Goal: Task Accomplishment & Management: Complete application form

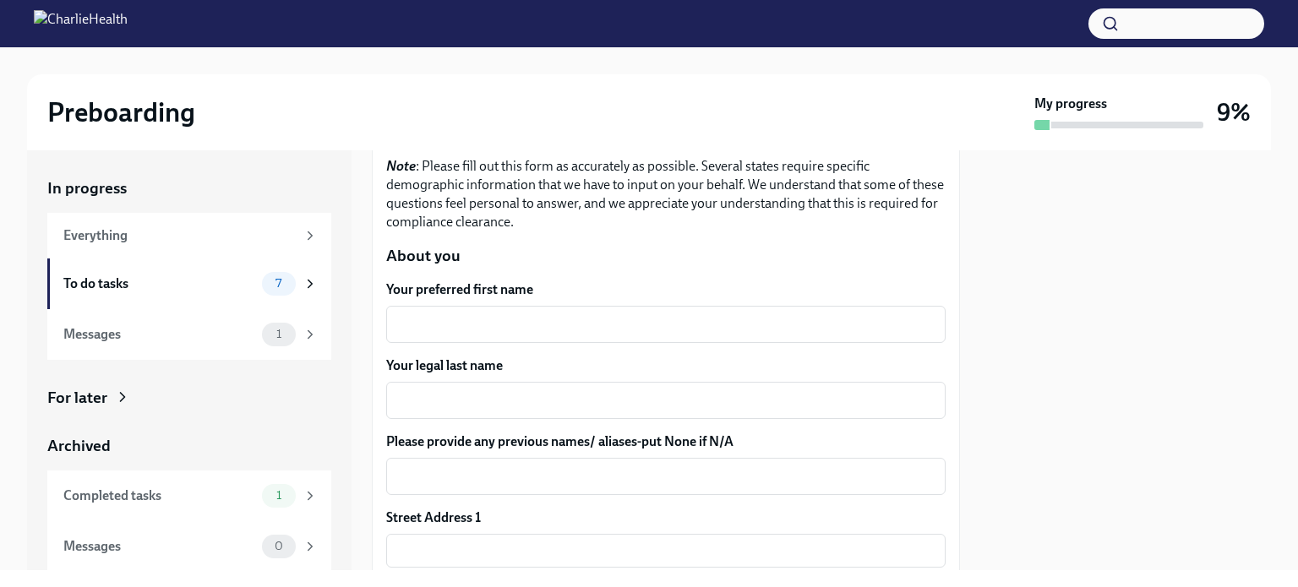
scroll to position [169, 0]
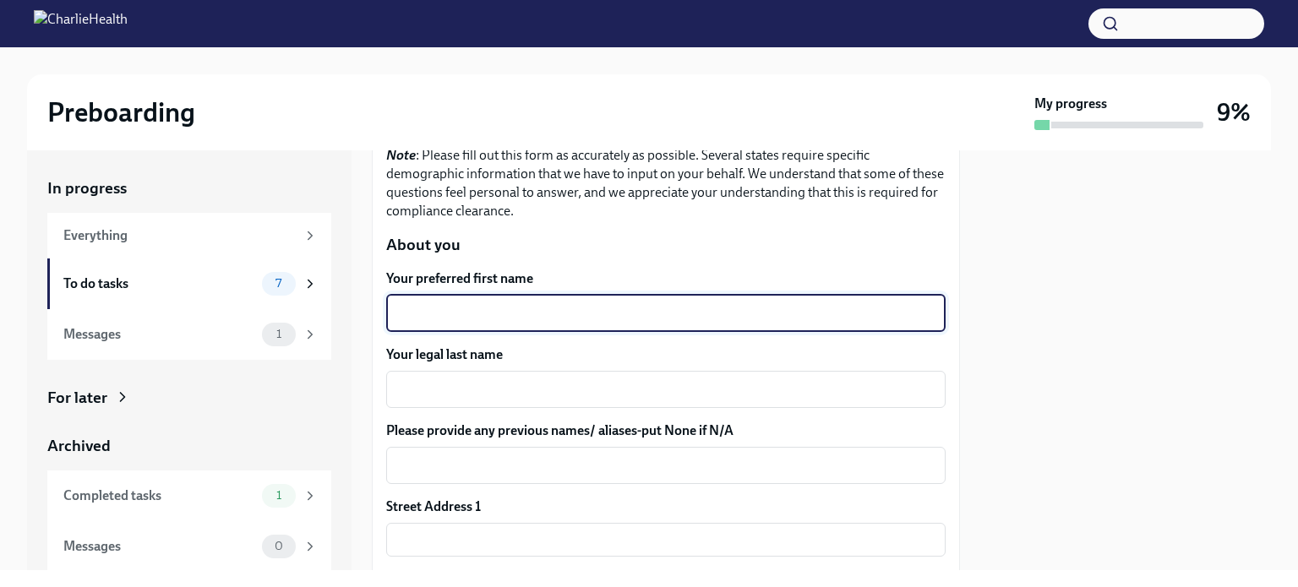
click at [426, 317] on textarea "Your preferred first name" at bounding box center [665, 313] width 539 height 20
type textarea "[PERSON_NAME]"
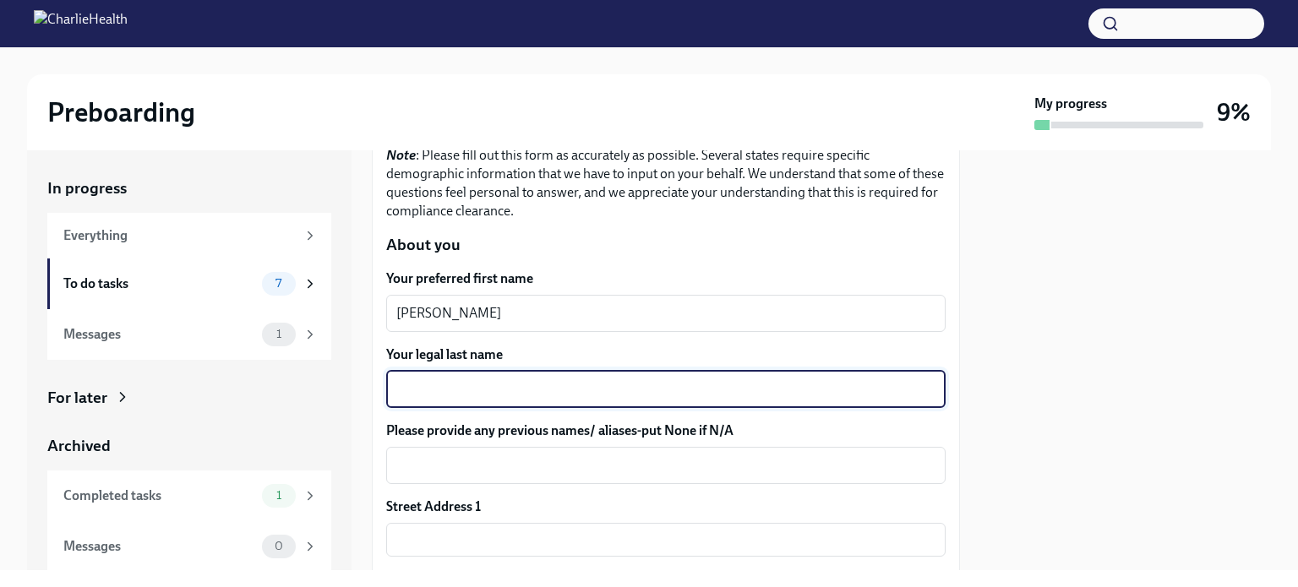
click at [410, 388] on textarea "Your legal last name" at bounding box center [665, 389] width 539 height 20
type textarea "[PERSON_NAME]"
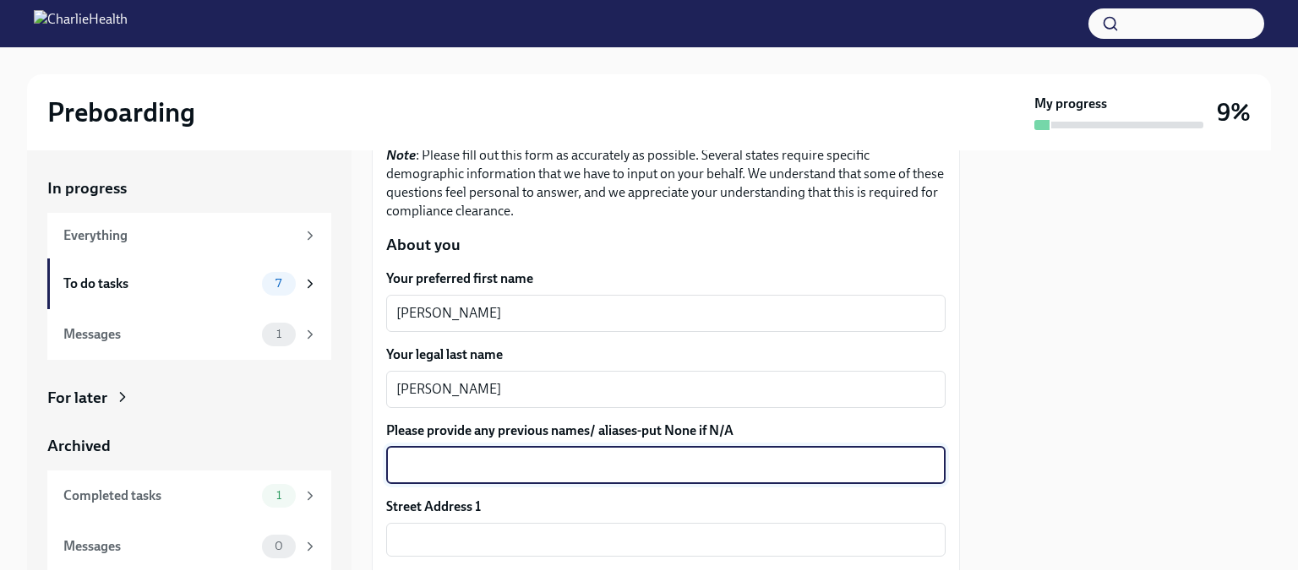
click at [429, 464] on textarea "Please provide any previous names/ aliases-put None if N/A" at bounding box center [665, 466] width 539 height 20
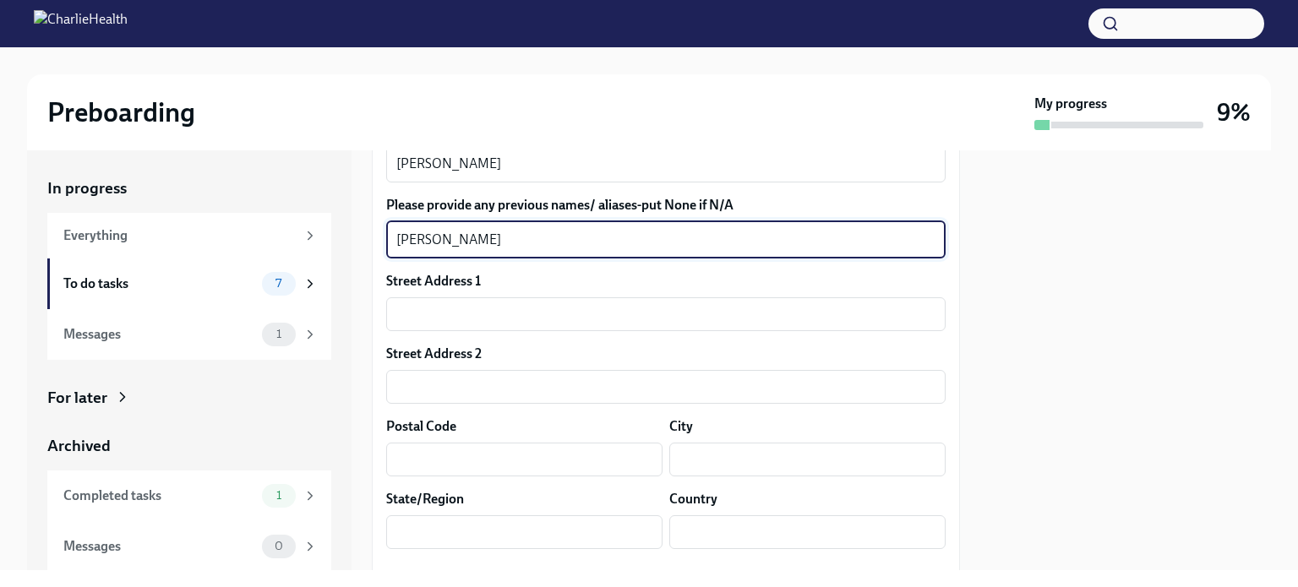
scroll to position [423, 0]
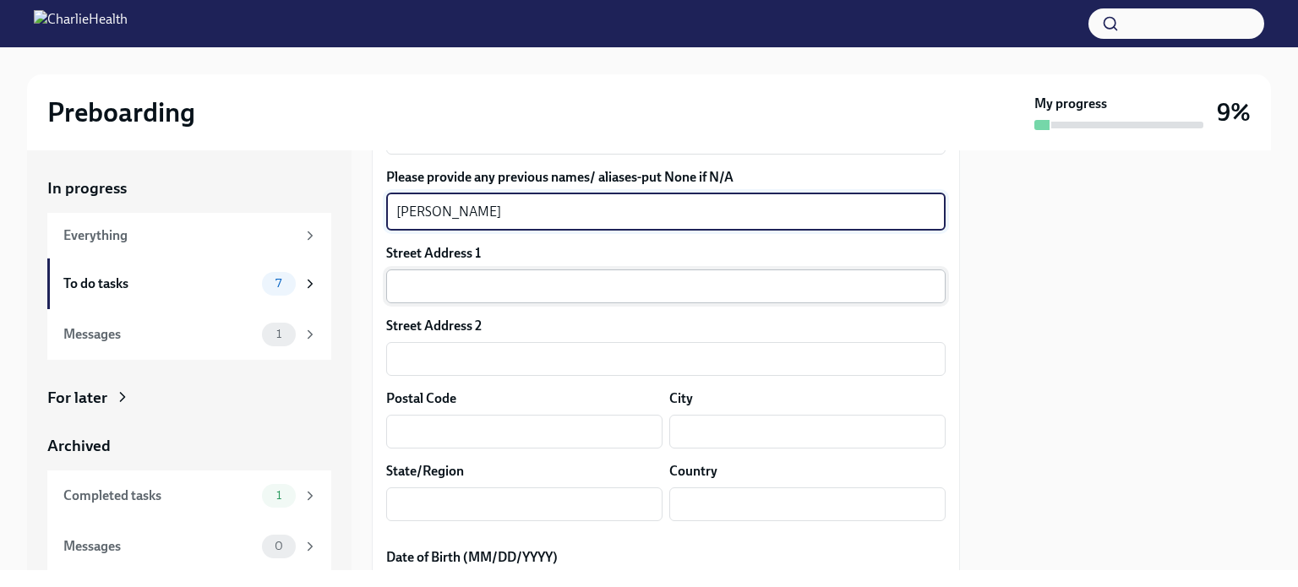
type textarea "[PERSON_NAME]"
click at [401, 292] on input "text" at bounding box center [666, 287] width 560 height 34
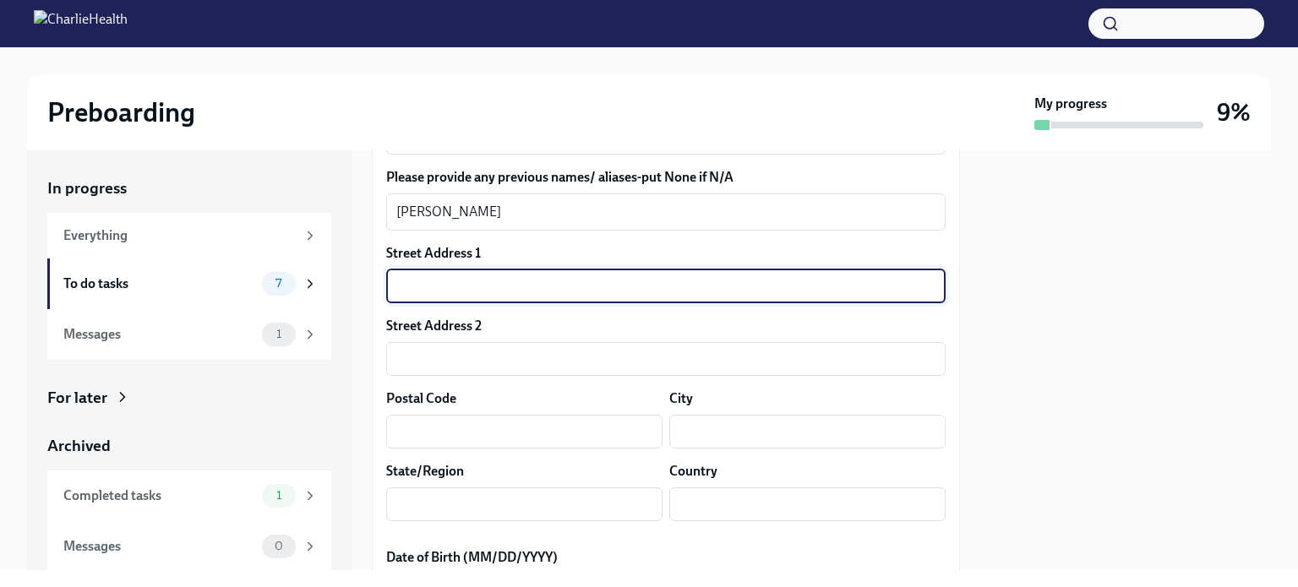
type input "[STREET_ADDRESS]"
type input "08361"
type input "Vineland"
type input "[US_STATE]"
type input "US"
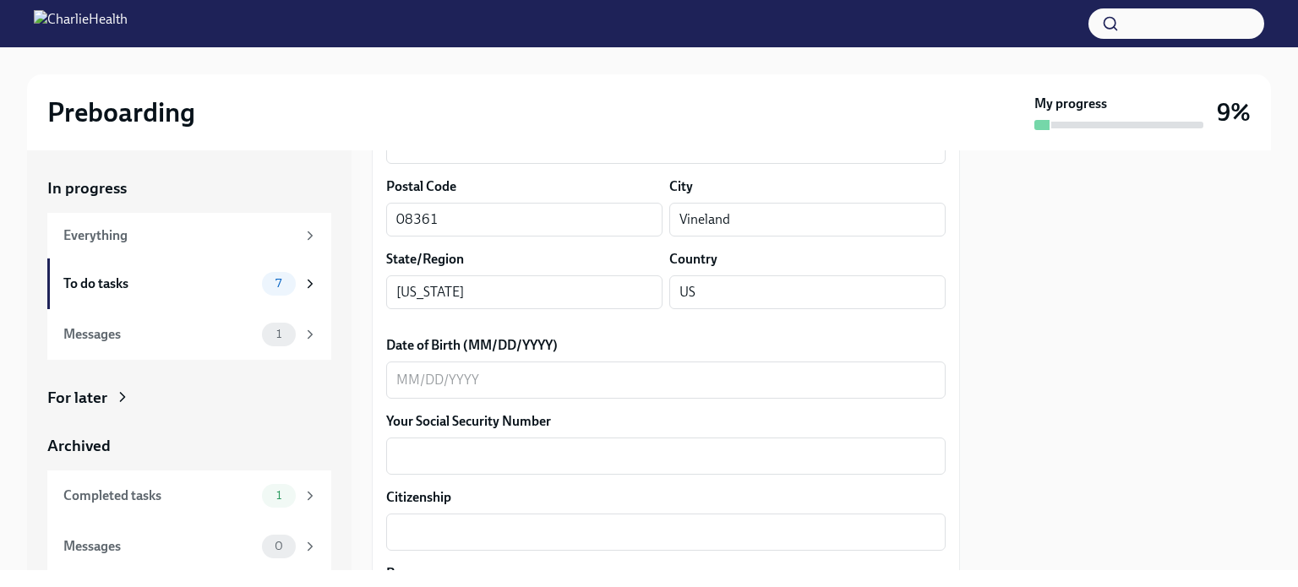
scroll to position [676, 0]
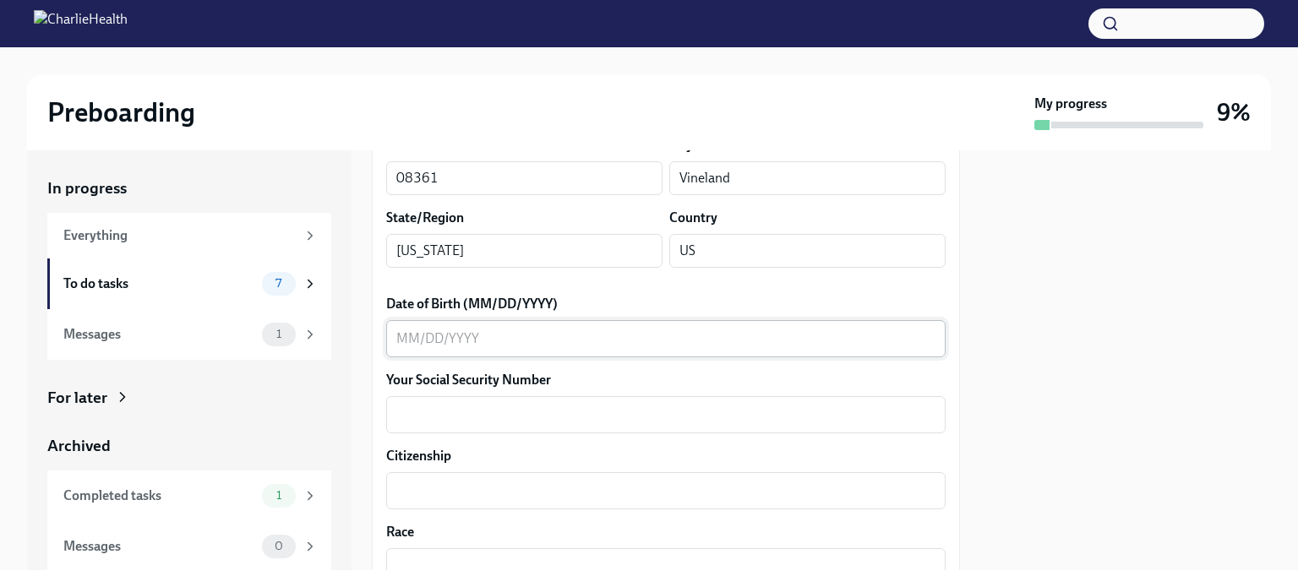
click at [402, 341] on textarea "Date of Birth (MM/DD/YYYY)" at bounding box center [665, 339] width 539 height 20
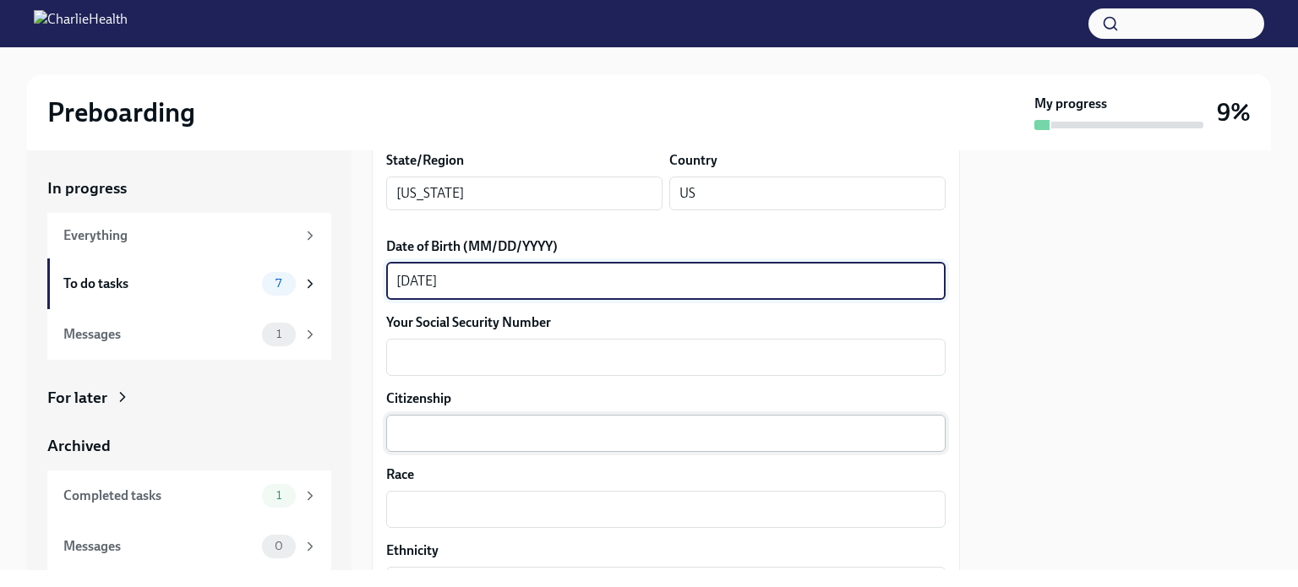
scroll to position [761, 0]
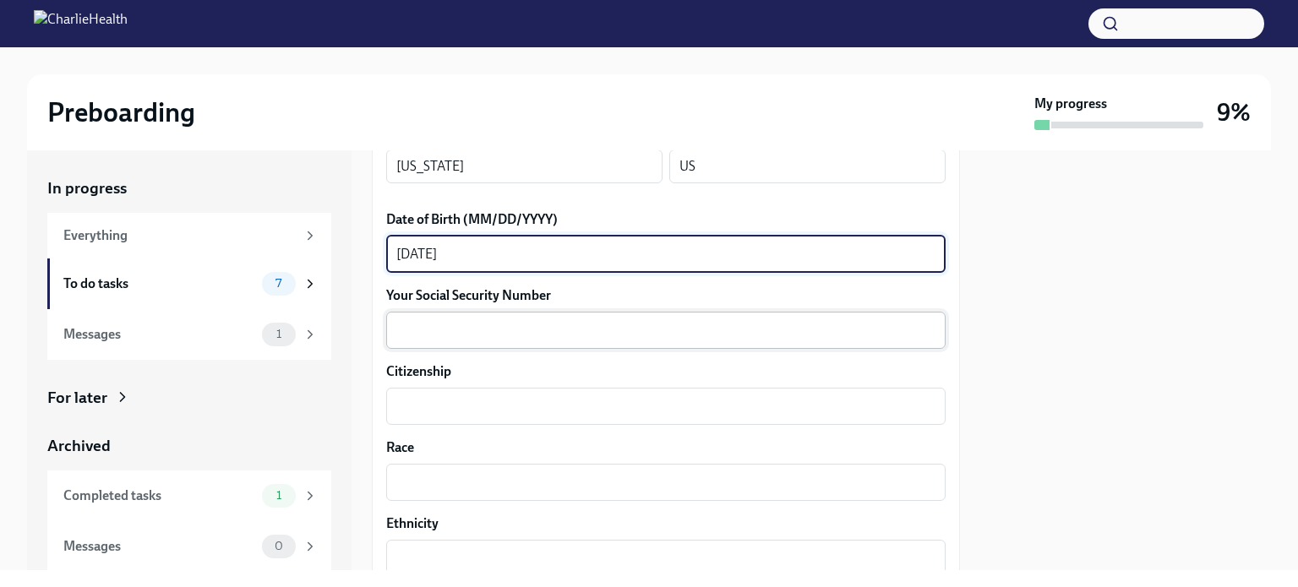
type textarea "[DATE]"
click at [409, 336] on textarea "Your Social Security Number" at bounding box center [665, 330] width 539 height 20
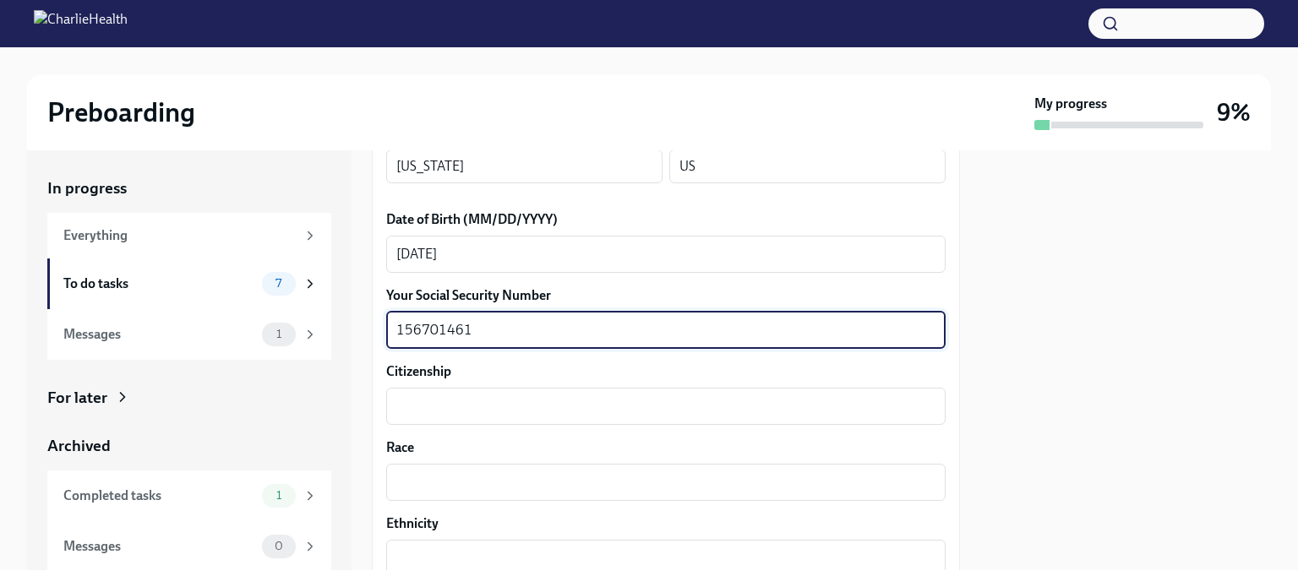
click at [423, 331] on textarea "156701461" at bounding box center [665, 330] width 539 height 20
click at [445, 328] on textarea "156-701461" at bounding box center [665, 330] width 539 height 20
click at [440, 326] on textarea "156-701461" at bounding box center [665, 330] width 539 height 20
type textarea "156-70-1461"
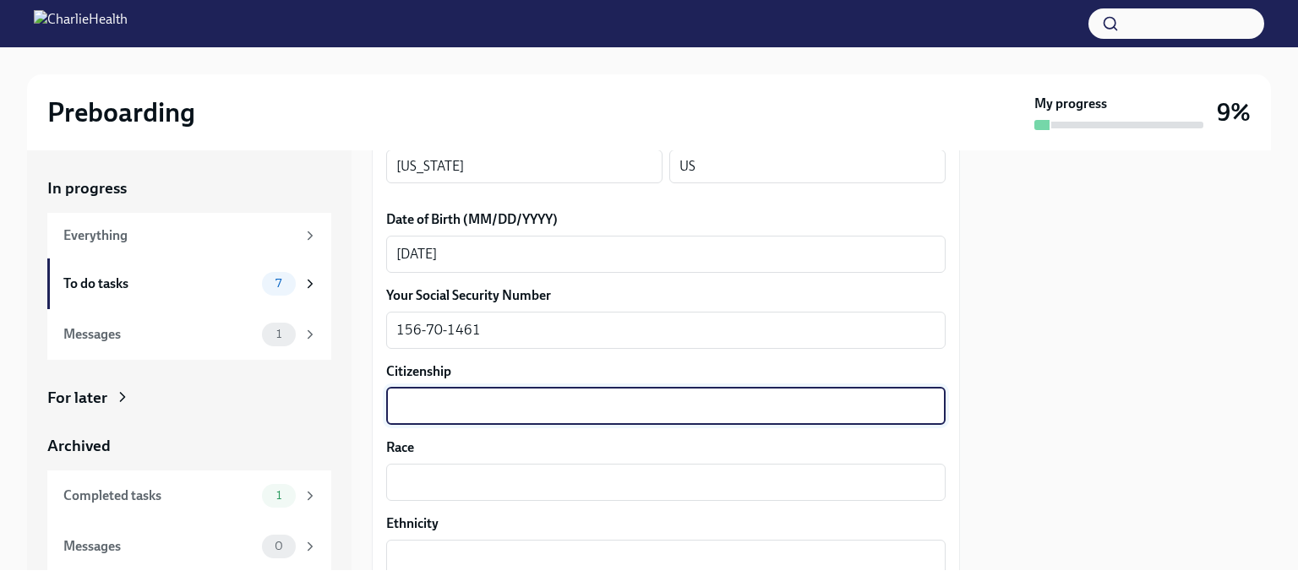
click at [492, 401] on textarea "Citizenship" at bounding box center [665, 406] width 539 height 20
type textarea "[GEOGRAPHIC_DATA]"
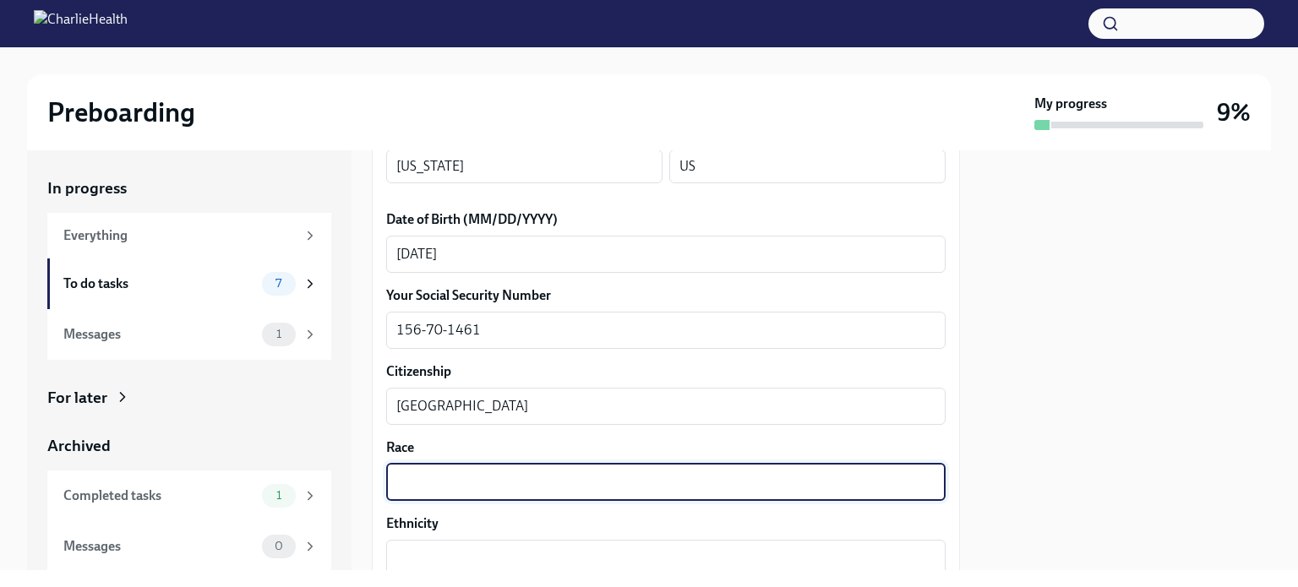
click at [399, 487] on textarea "Race" at bounding box center [665, 482] width 539 height 20
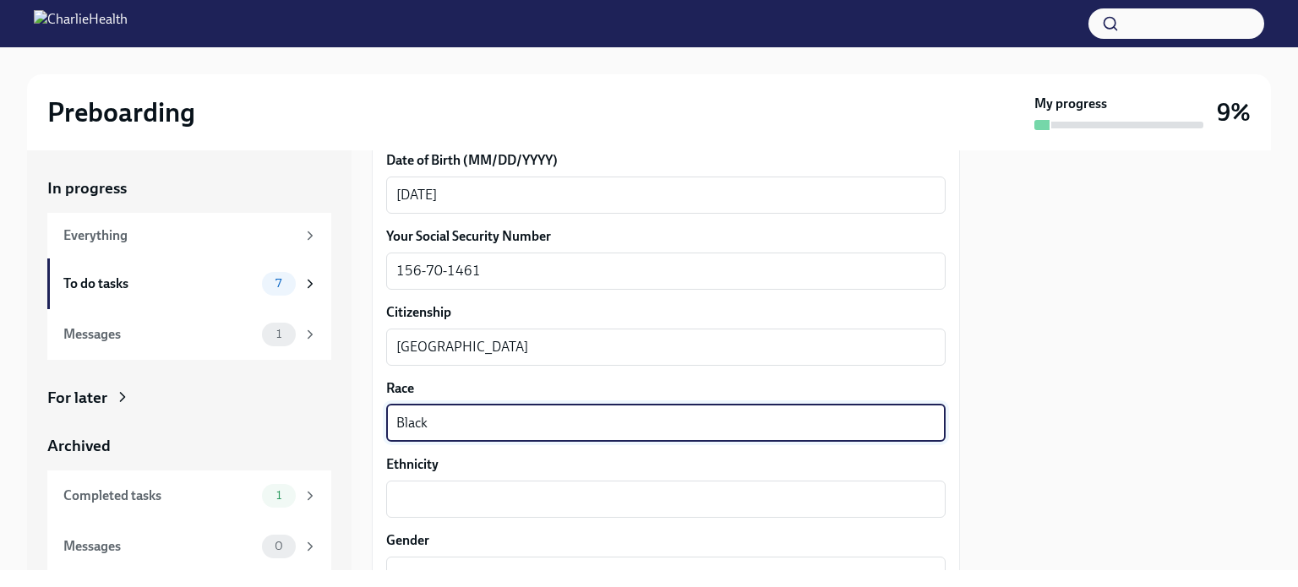
scroll to position [930, 0]
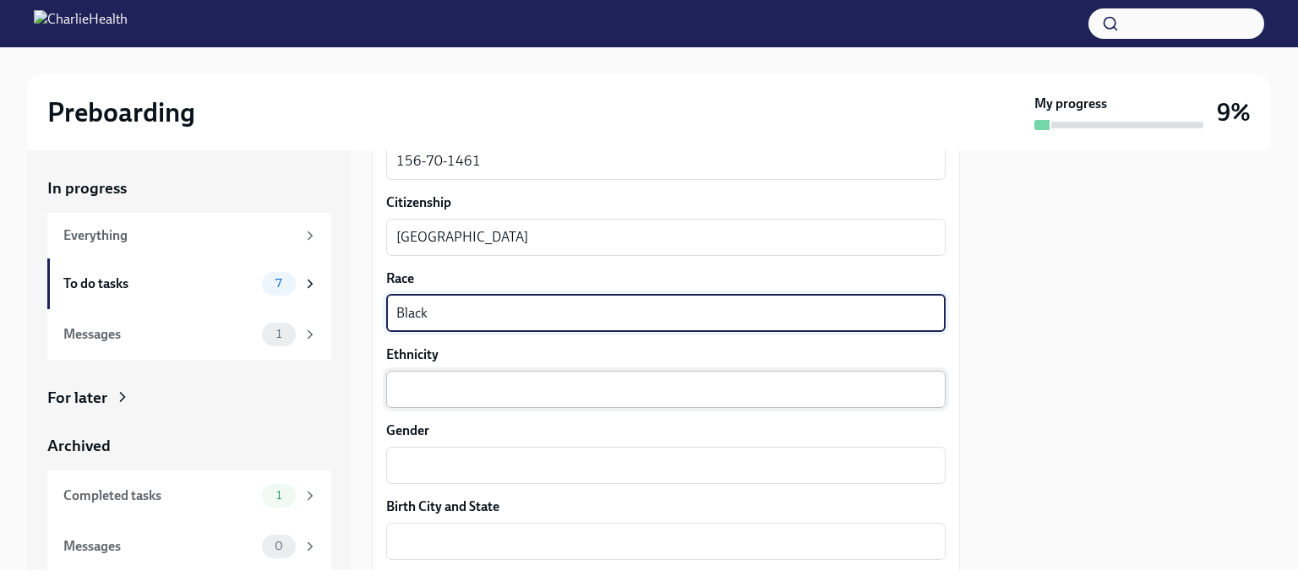
type textarea "Black"
click at [396, 388] on textarea "Ethnicity" at bounding box center [665, 389] width 539 height 20
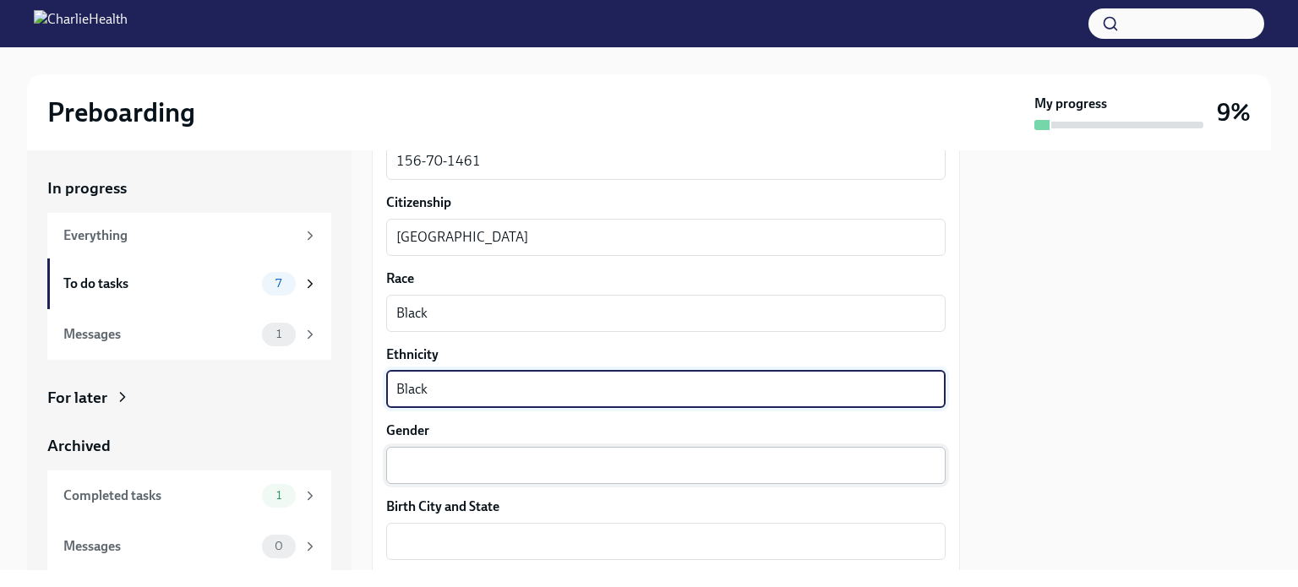
type textarea "Black"
click at [429, 469] on textarea "Gender" at bounding box center [665, 466] width 539 height 20
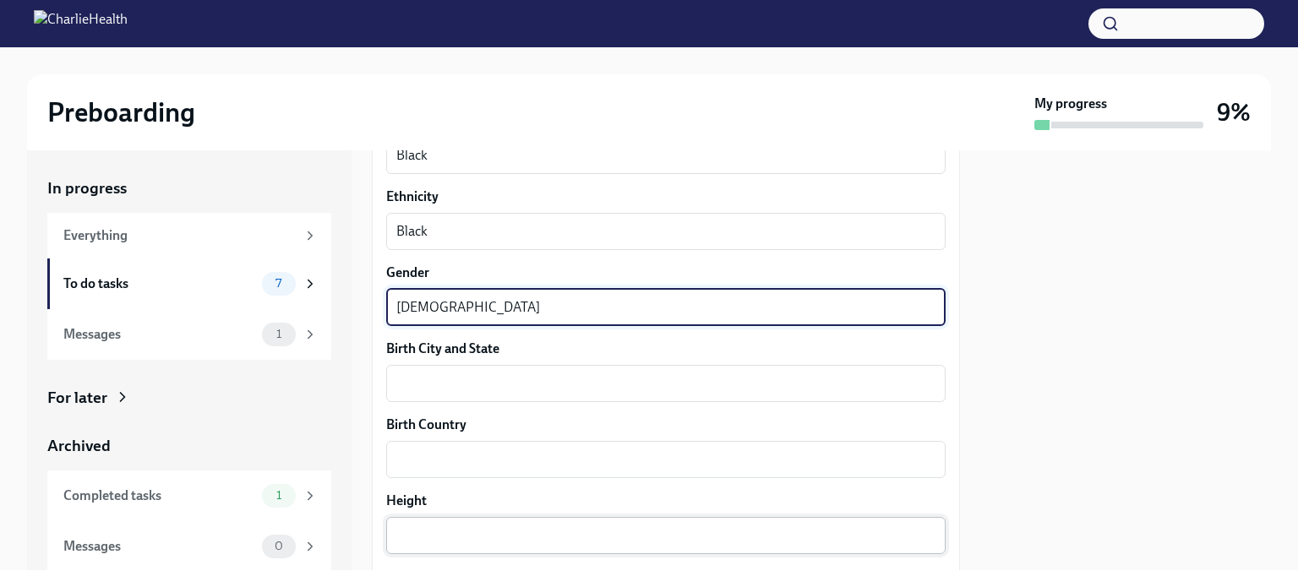
scroll to position [1099, 0]
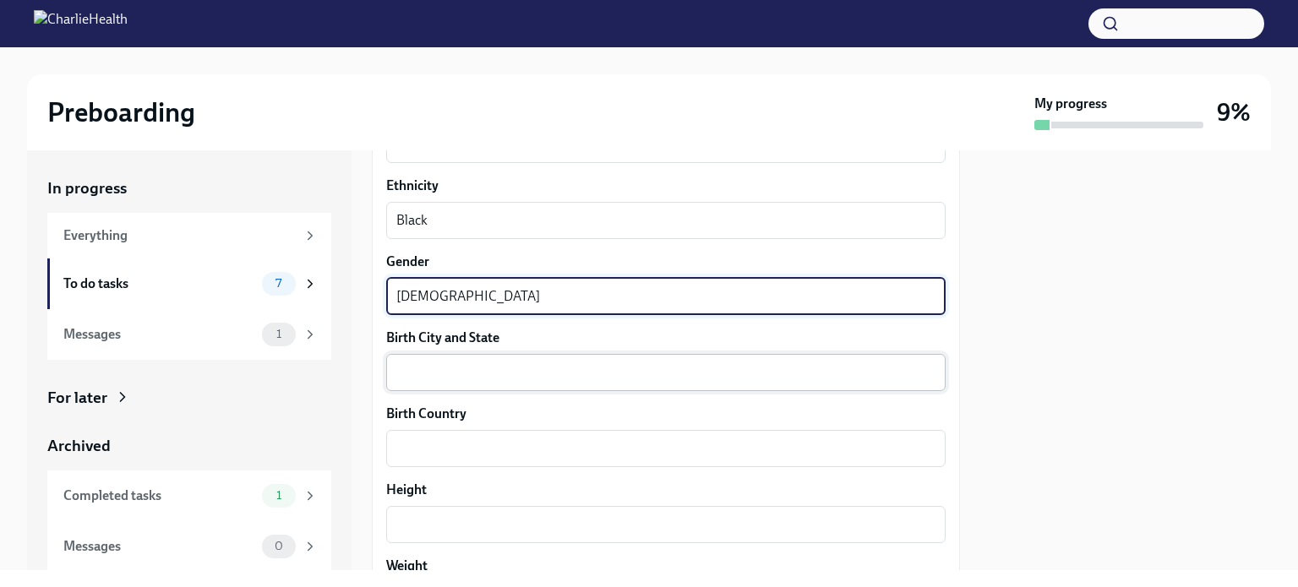
type textarea "[DEMOGRAPHIC_DATA]"
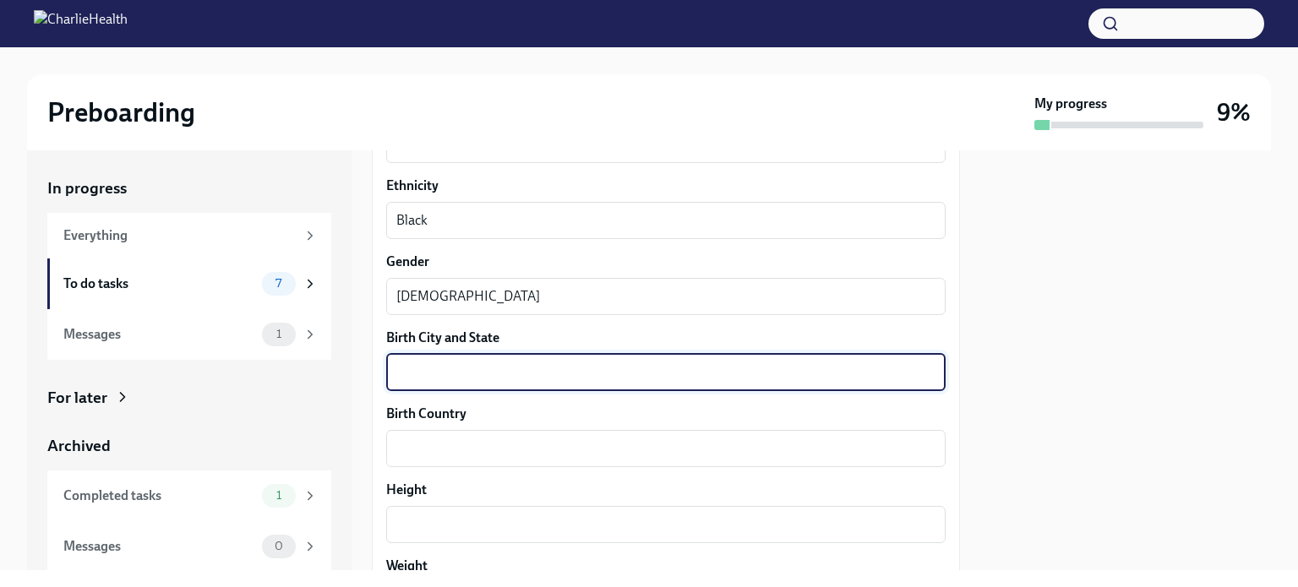
click at [405, 372] on textarea "Birth City and State" at bounding box center [665, 373] width 539 height 20
type textarea "[GEOGRAPHIC_DATA]"
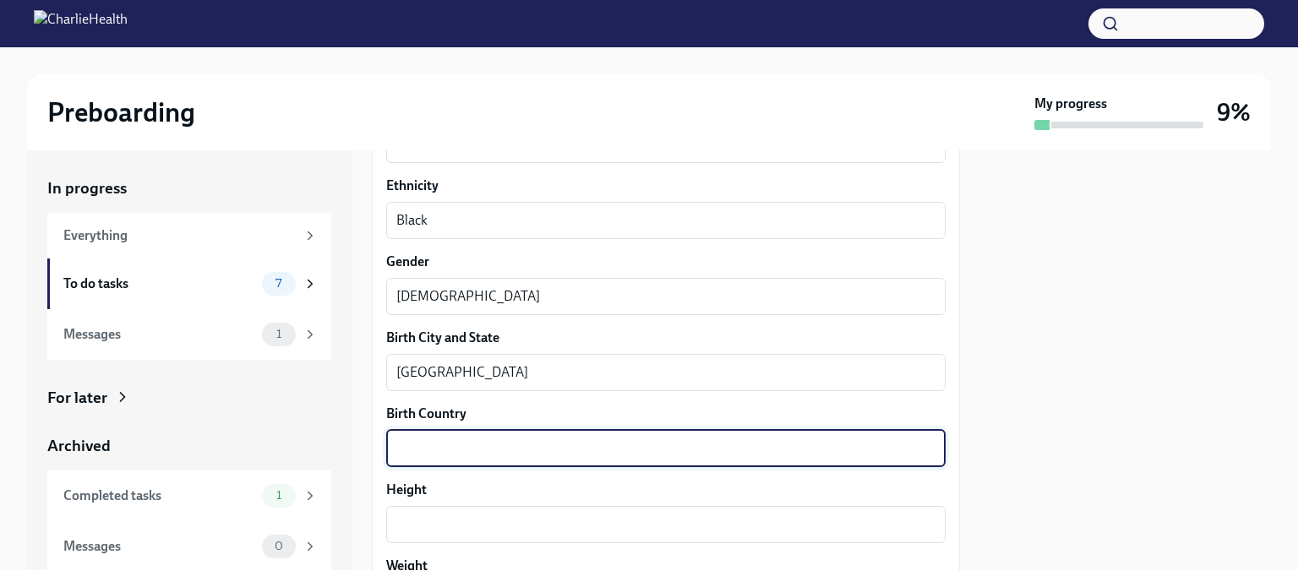
click at [401, 447] on textarea "Birth Country" at bounding box center [665, 449] width 539 height 20
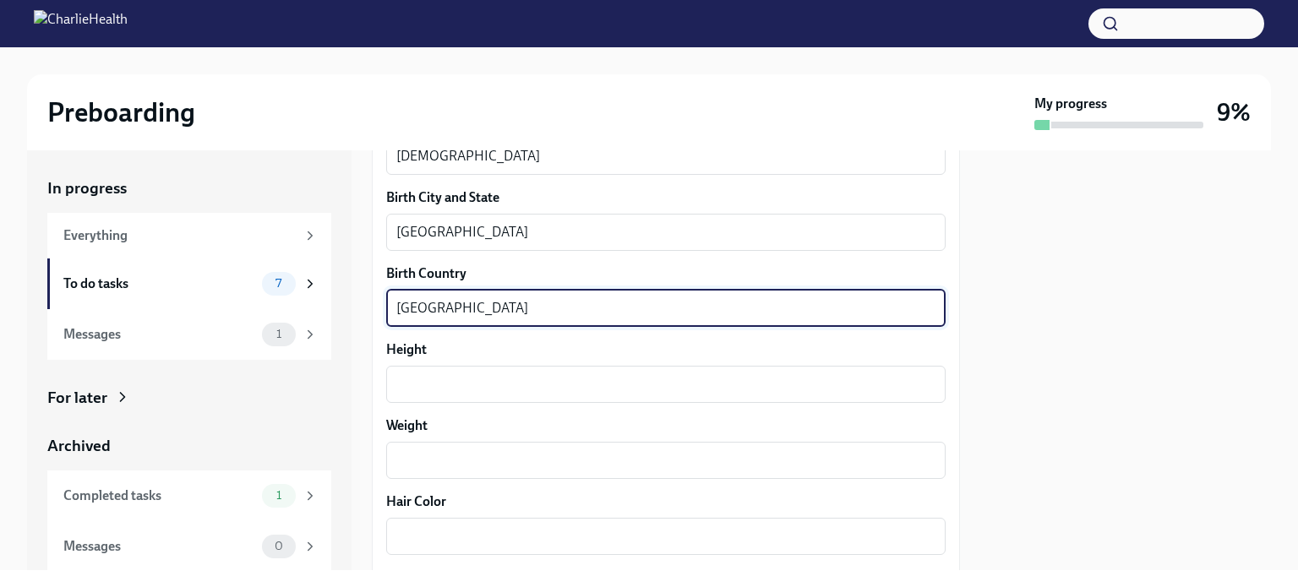
scroll to position [1268, 0]
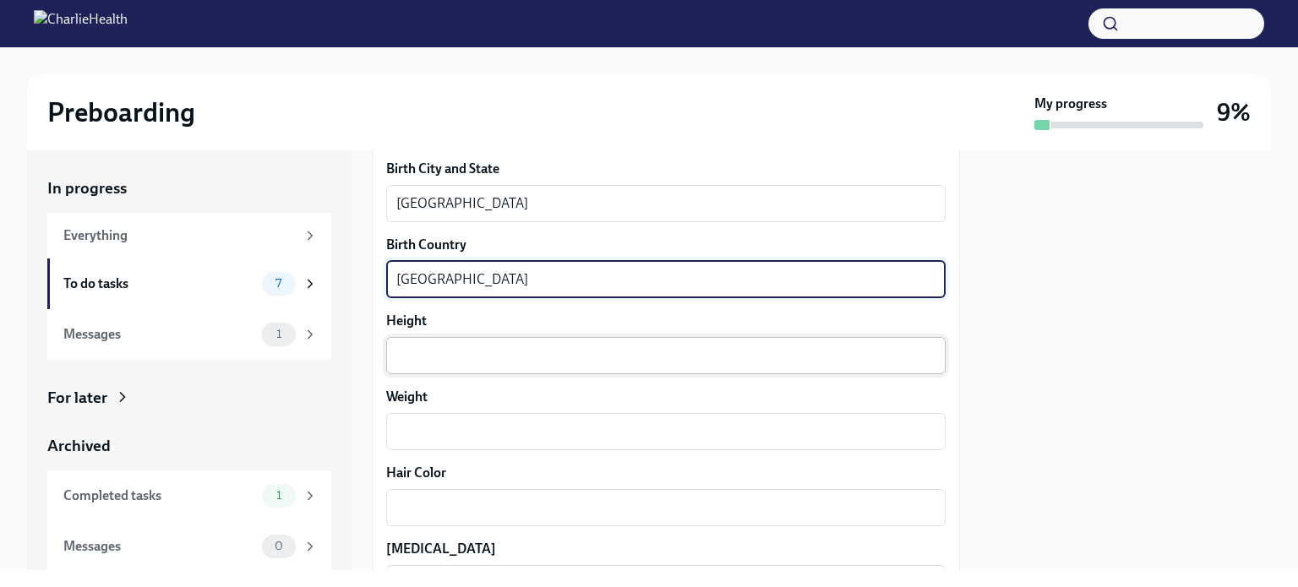
type textarea "[GEOGRAPHIC_DATA]"
click at [403, 341] on div "x ​" at bounding box center [666, 355] width 560 height 37
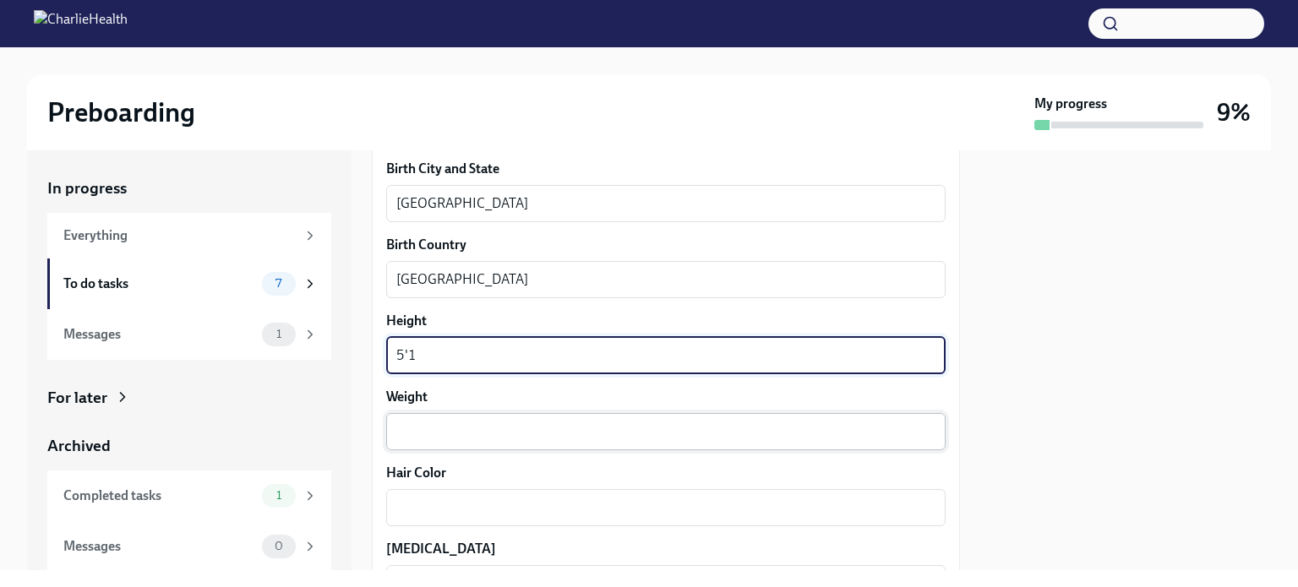
type textarea "5'1"
click at [406, 438] on textarea "Weight" at bounding box center [665, 432] width 539 height 20
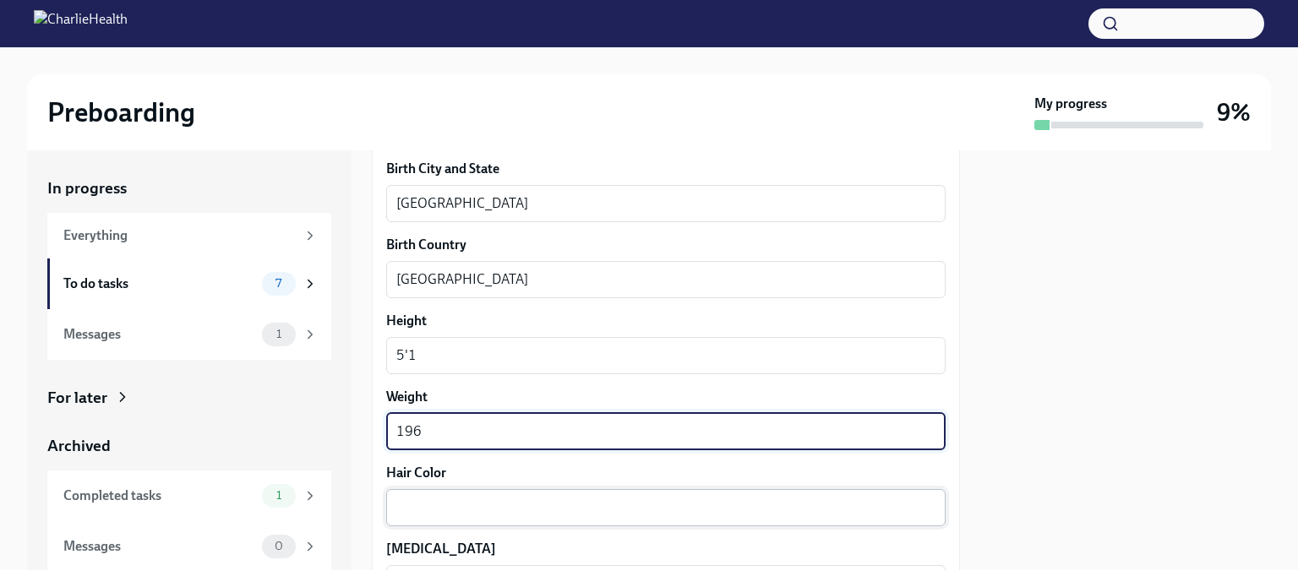
type textarea "196"
click at [402, 498] on textarea "Hair Color" at bounding box center [665, 508] width 539 height 20
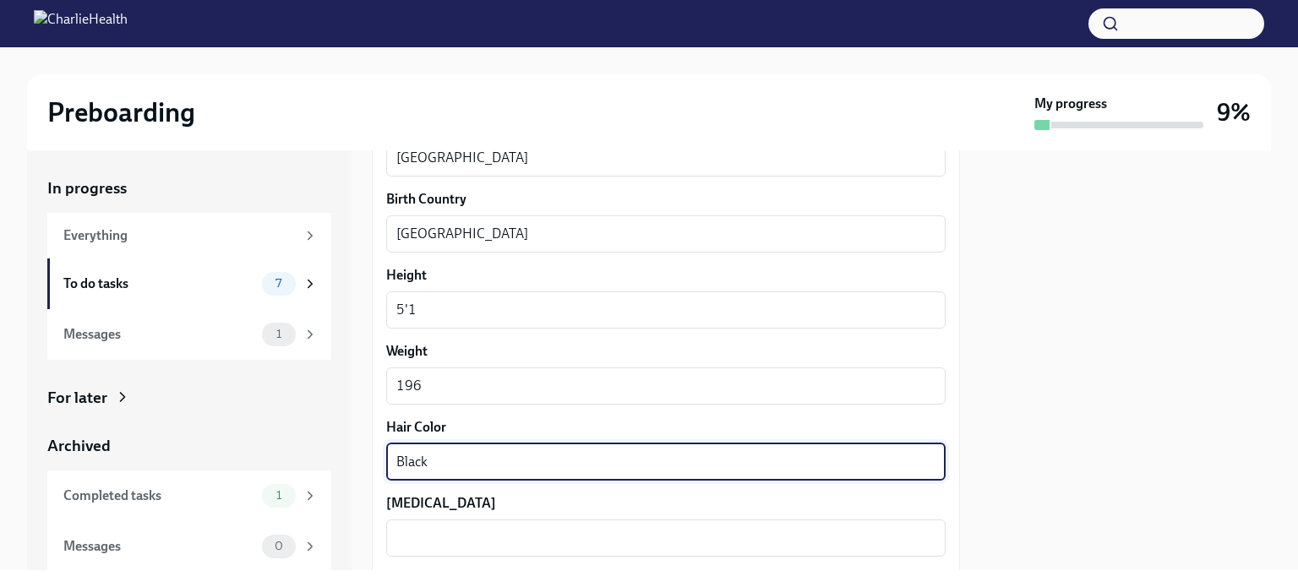
scroll to position [1437, 0]
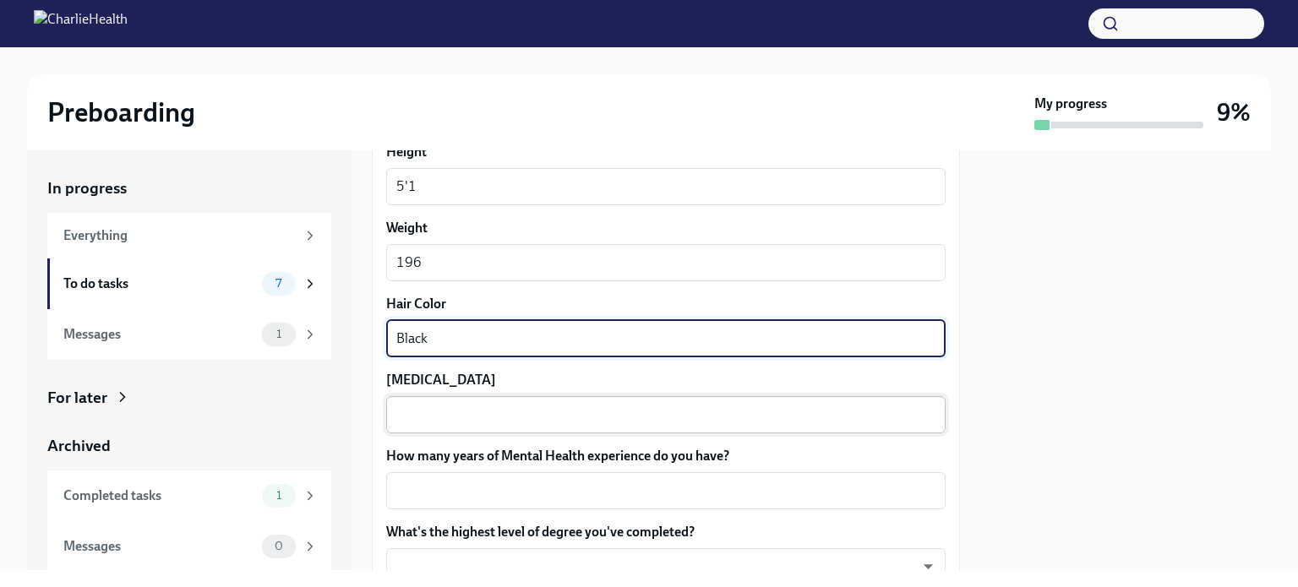
type textarea "Black"
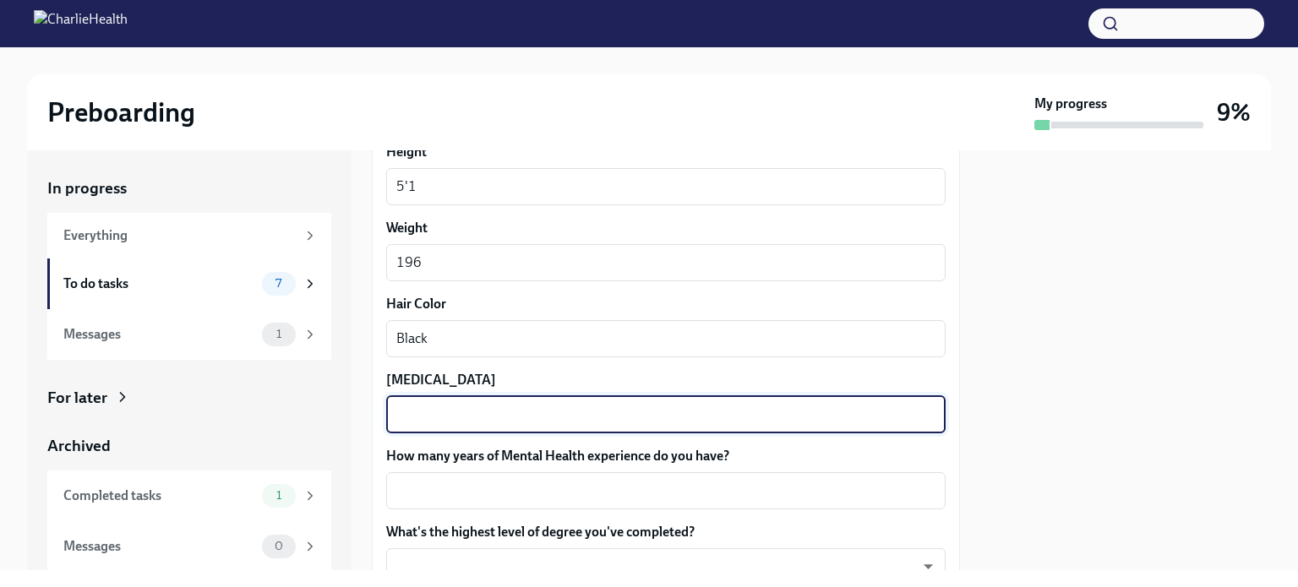
click at [397, 418] on textarea "[MEDICAL_DATA]" at bounding box center [665, 415] width 539 height 20
type textarea "Dark Brown"
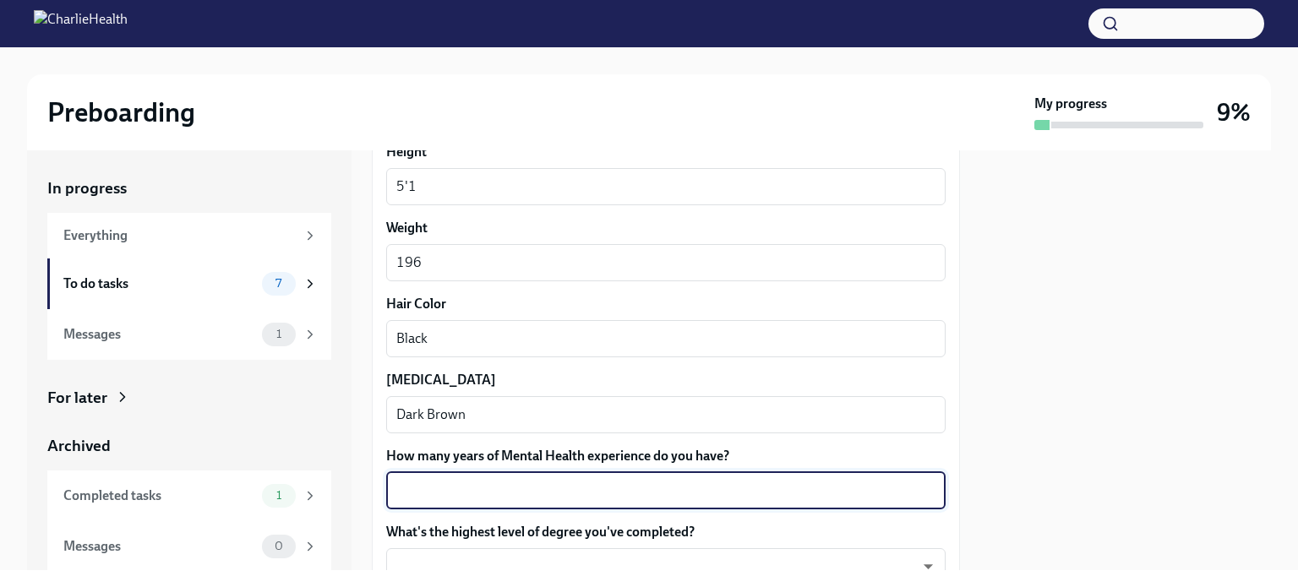
click at [409, 489] on textarea "How many years of Mental Health experience do you have?" at bounding box center [665, 491] width 539 height 20
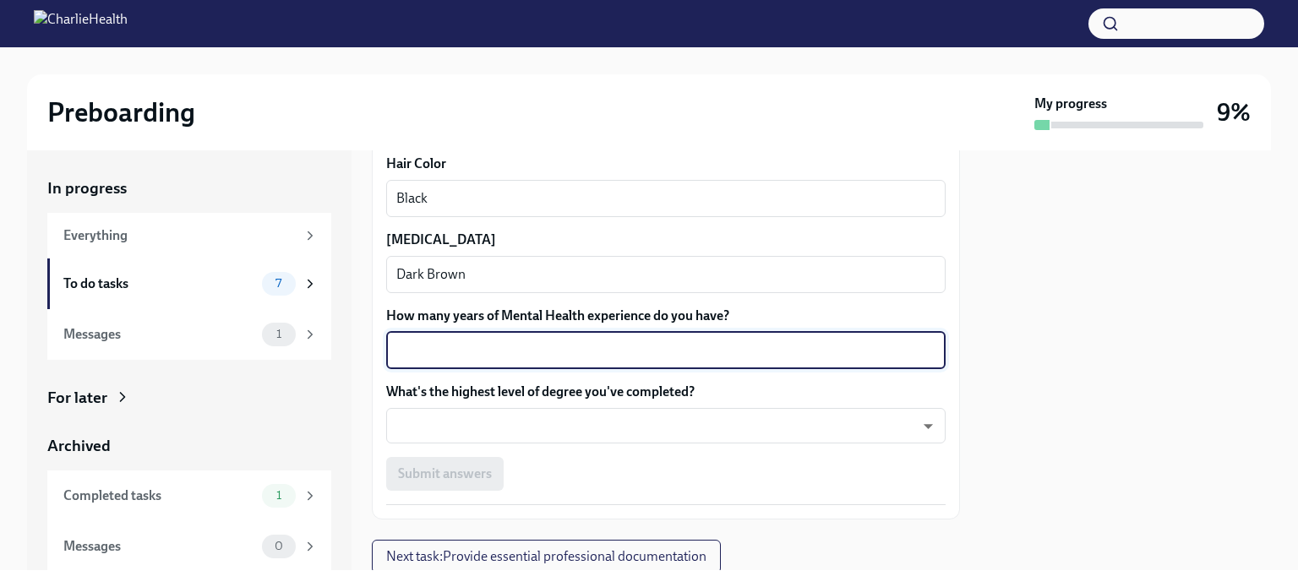
scroll to position [1606, 0]
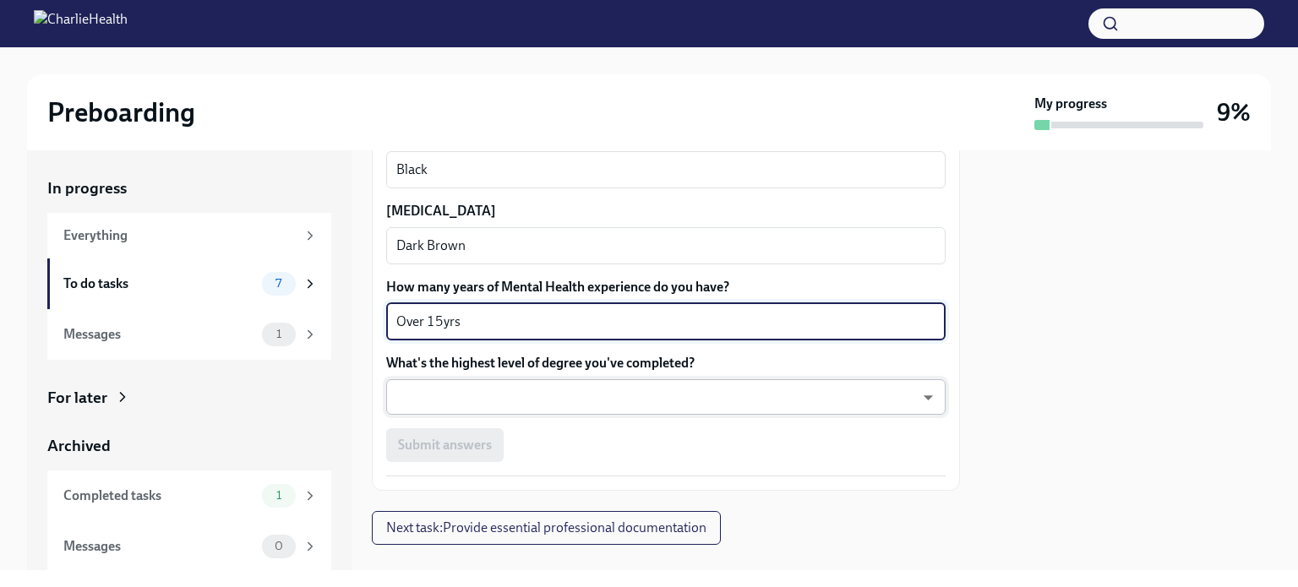
type textarea "Over 15yrs"
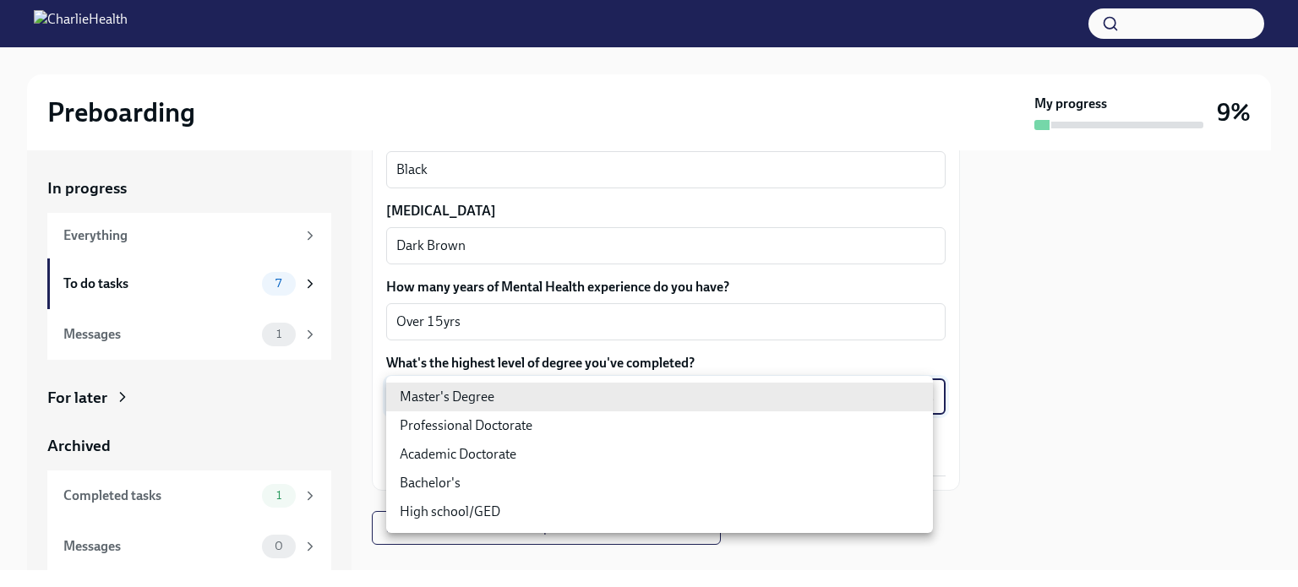
click at [918, 396] on body "Preboarding My progress 9% In progress Everything To do tasks 7 Messages 1 For …" at bounding box center [649, 293] width 1298 height 587
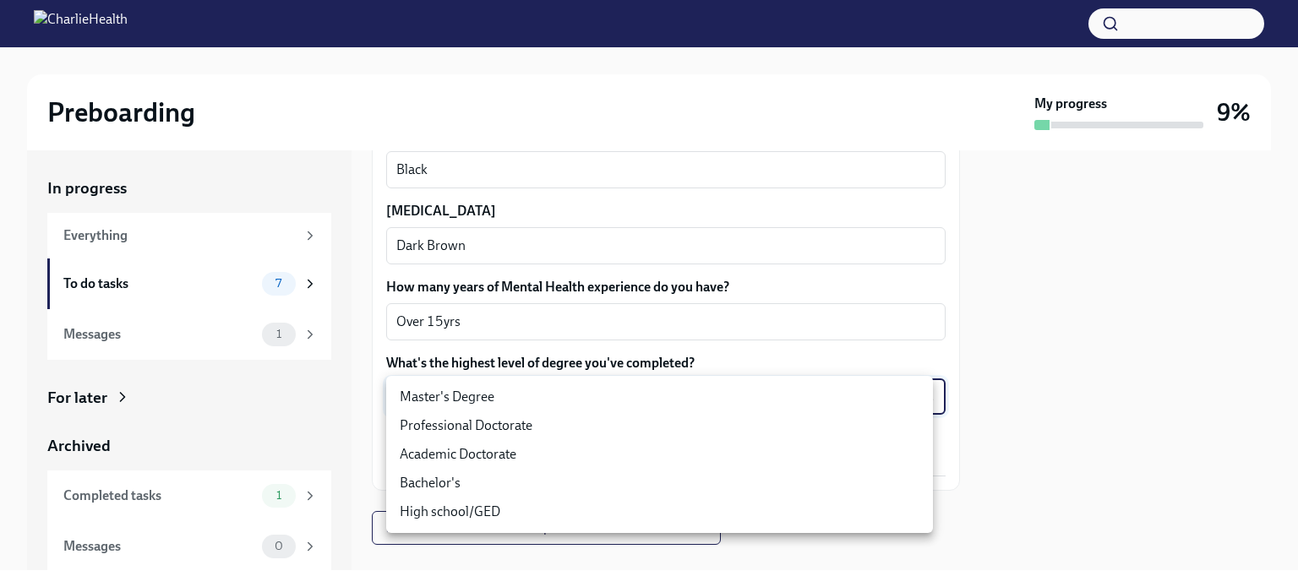
click at [432, 401] on li "Master's Degree" at bounding box center [659, 397] width 547 height 29
type input "2vBr-ghkD"
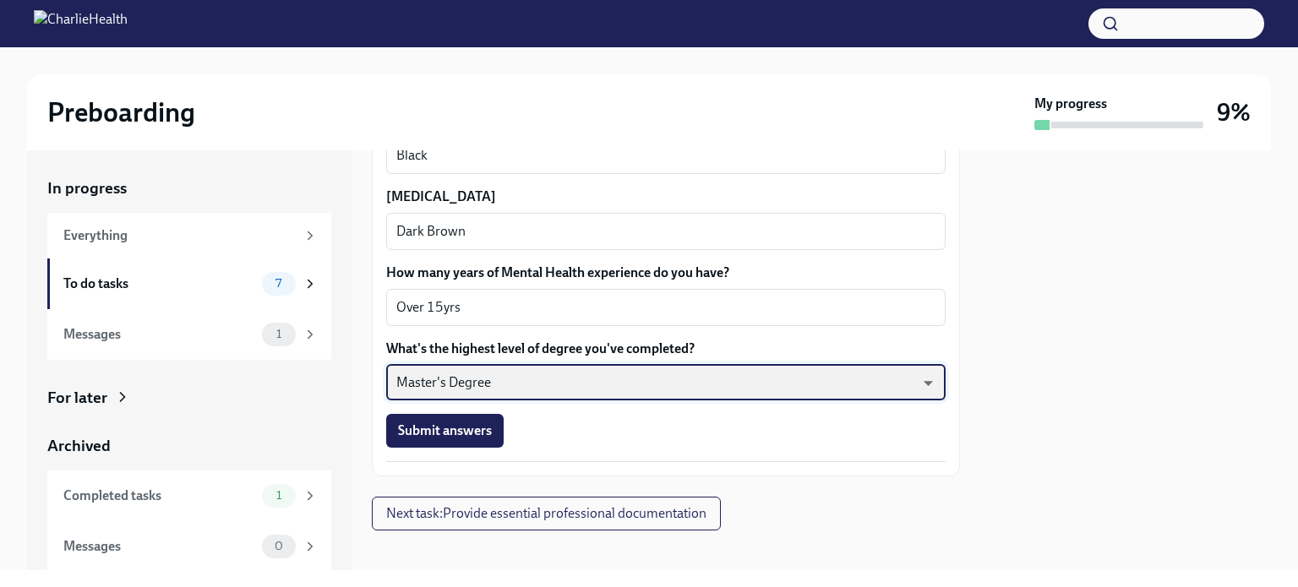
scroll to position [1633, 0]
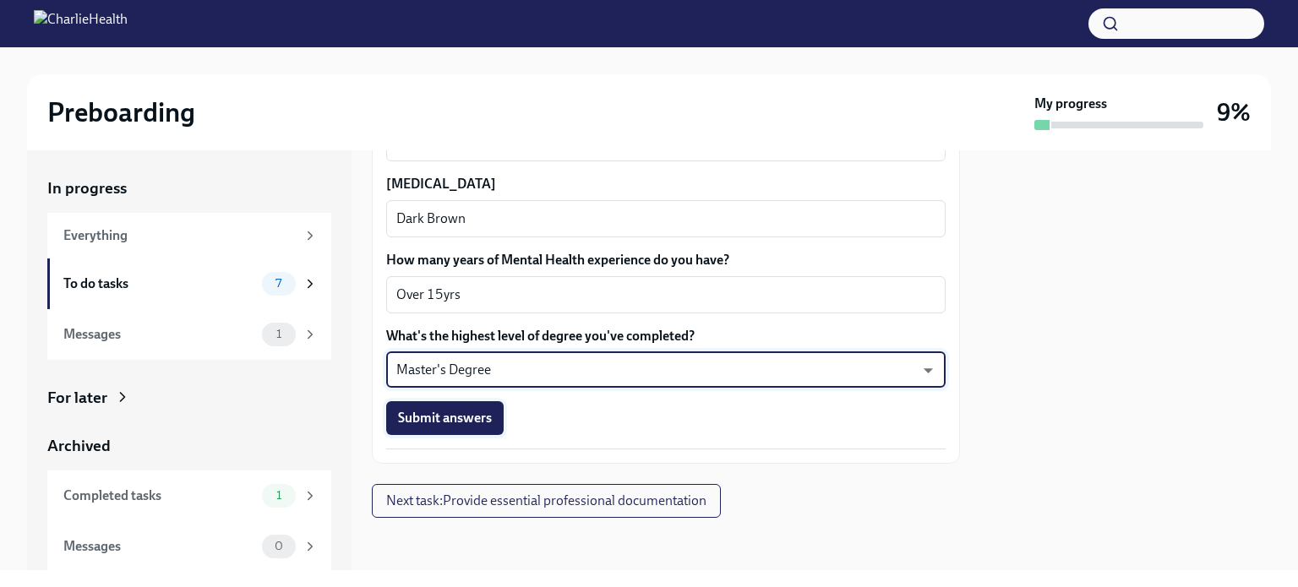
click at [445, 418] on span "Submit answers" at bounding box center [445, 418] width 94 height 17
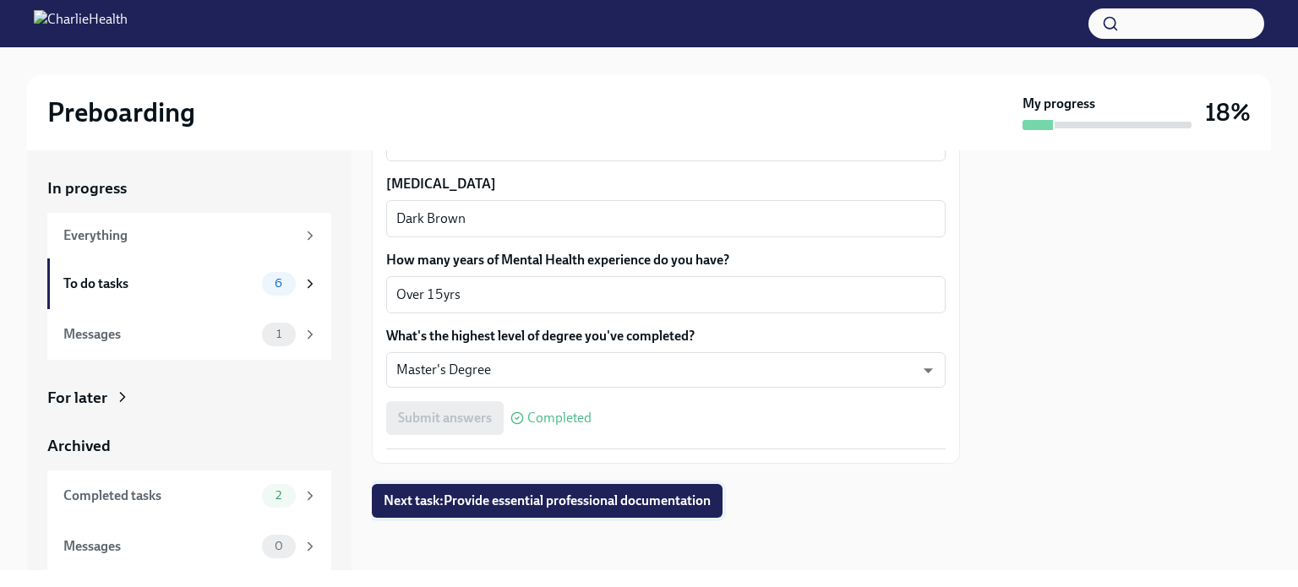
click at [581, 501] on span "Next task : Provide essential professional documentation" at bounding box center [547, 501] width 327 height 17
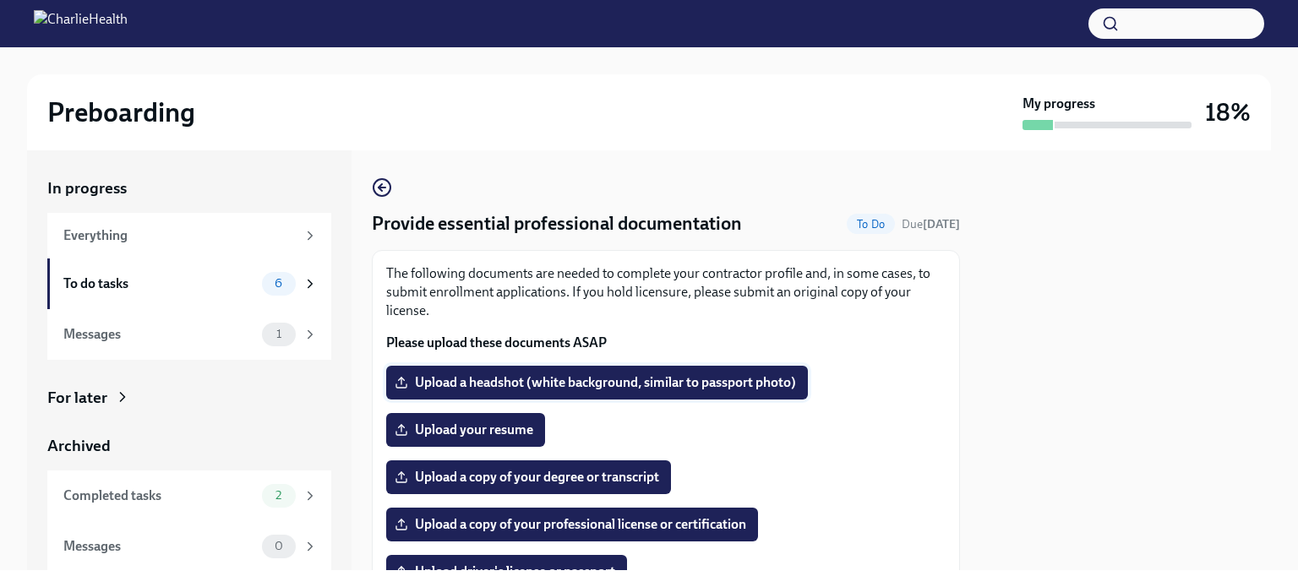
click at [495, 384] on span "Upload a headshot (white background, similar to passport photo)" at bounding box center [597, 382] width 398 height 17
click at [0, 0] on input "Upload a headshot (white background, similar to passport photo)" at bounding box center [0, 0] width 0 height 0
click at [581, 382] on span "Upload a headshot (white background, similar to passport photo)" at bounding box center [597, 382] width 398 height 17
click at [0, 0] on input "Upload a headshot (white background, similar to passport photo)" at bounding box center [0, 0] width 0 height 0
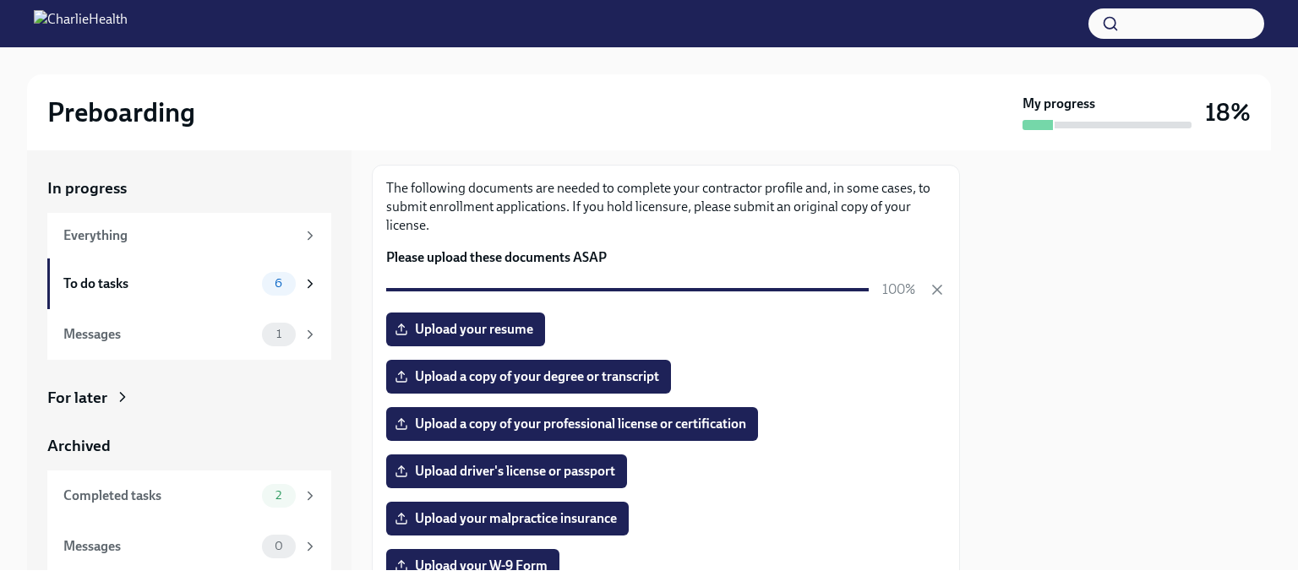
scroll to position [169, 0]
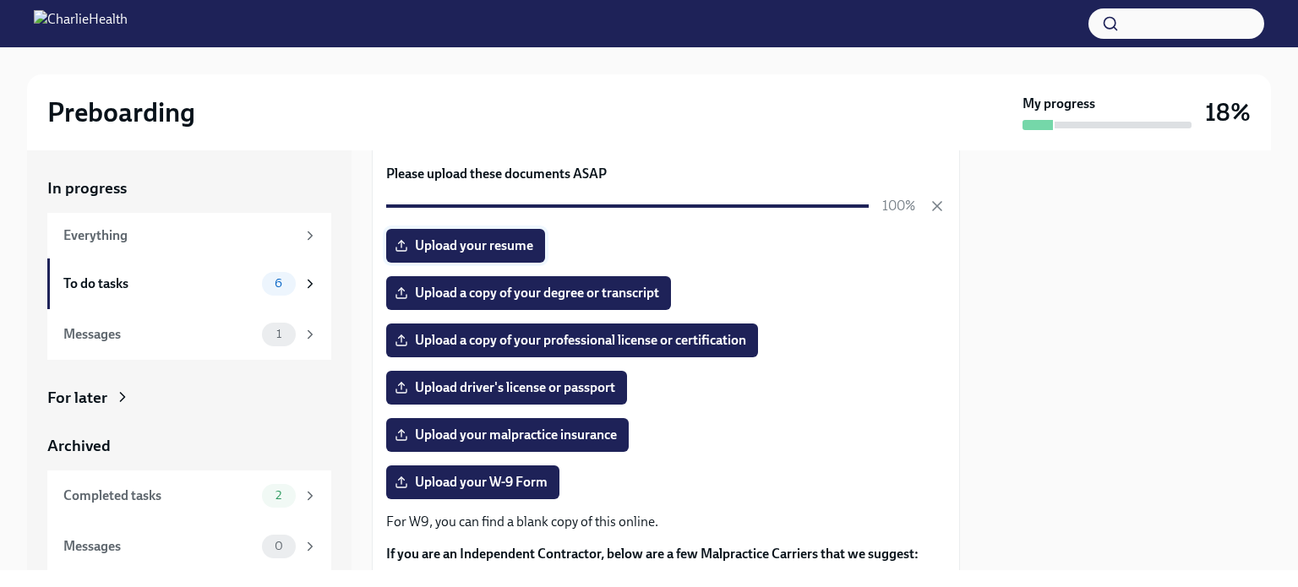
click at [467, 245] on span "Upload your resume" at bounding box center [465, 245] width 135 height 17
click at [0, 0] on input "Upload your resume" at bounding box center [0, 0] width 0 height 0
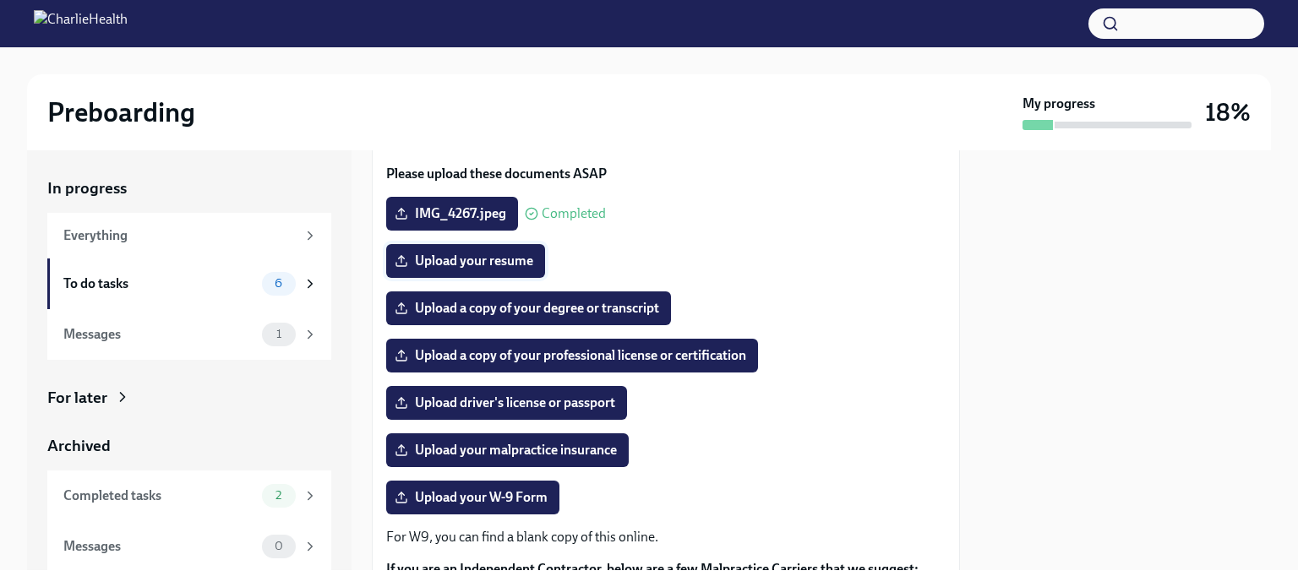
click at [488, 258] on span "Upload your resume" at bounding box center [465, 261] width 135 height 17
click at [0, 0] on input "Upload your resume" at bounding box center [0, 0] width 0 height 0
click at [538, 308] on span "Upload a copy of your degree or transcript" at bounding box center [528, 308] width 261 height 17
click at [0, 0] on input "Upload a copy of your degree or transcript" at bounding box center [0, 0] width 0 height 0
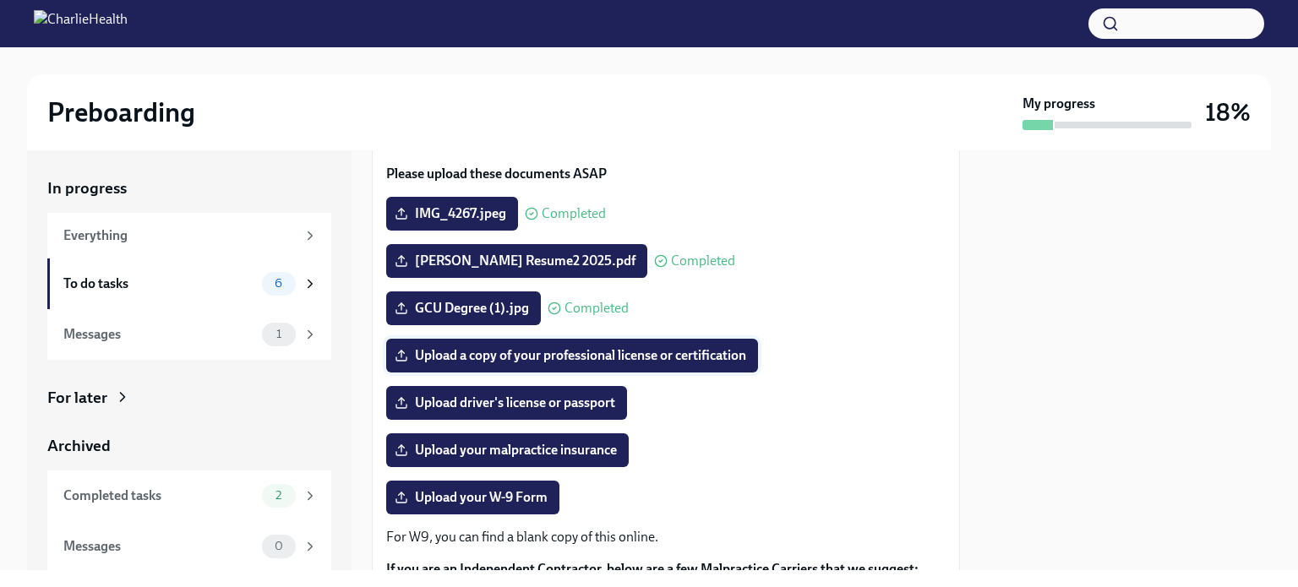
click at [591, 361] on span "Upload a copy of your professional license or certification" at bounding box center [572, 355] width 348 height 17
click at [0, 0] on input "Upload a copy of your professional license or certification" at bounding box center [0, 0] width 0 height 0
click at [592, 353] on span "Upload a copy of your professional license or certification" at bounding box center [572, 355] width 348 height 17
click at [0, 0] on input "Upload a copy of your professional license or certification" at bounding box center [0, 0] width 0 height 0
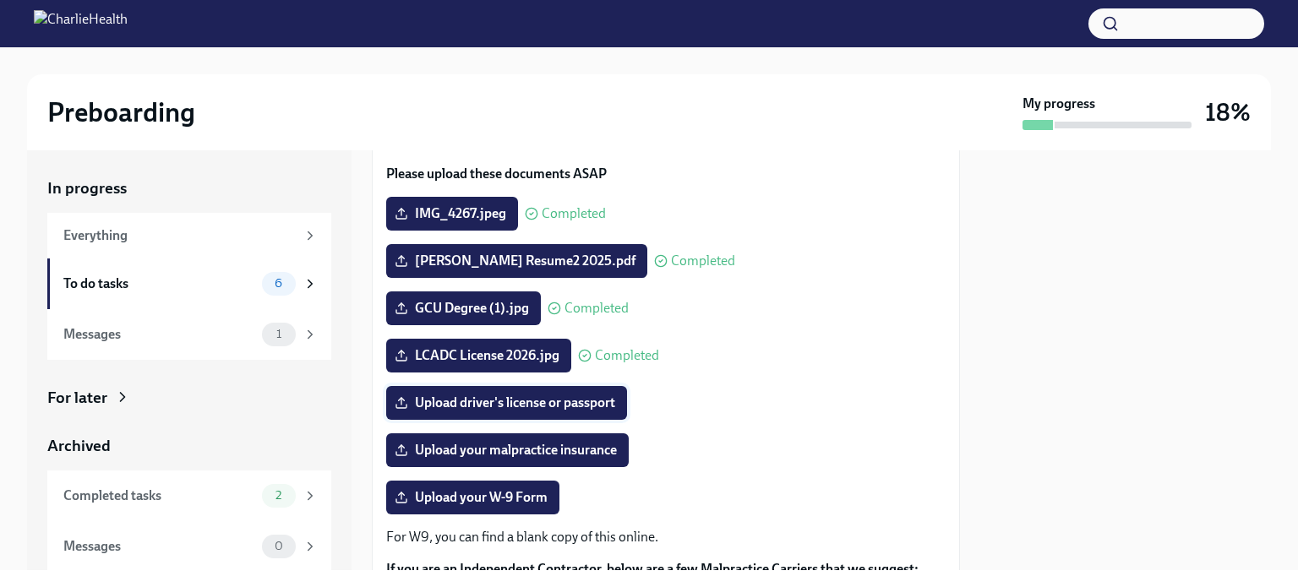
click at [509, 406] on span "Upload driver's license or passport" at bounding box center [506, 403] width 217 height 17
click at [0, 0] on input "Upload driver's license or passport" at bounding box center [0, 0] width 0 height 0
click at [527, 408] on span "Upload driver's license or passport" at bounding box center [506, 403] width 217 height 17
click at [0, 0] on input "Upload driver's license or passport" at bounding box center [0, 0] width 0 height 0
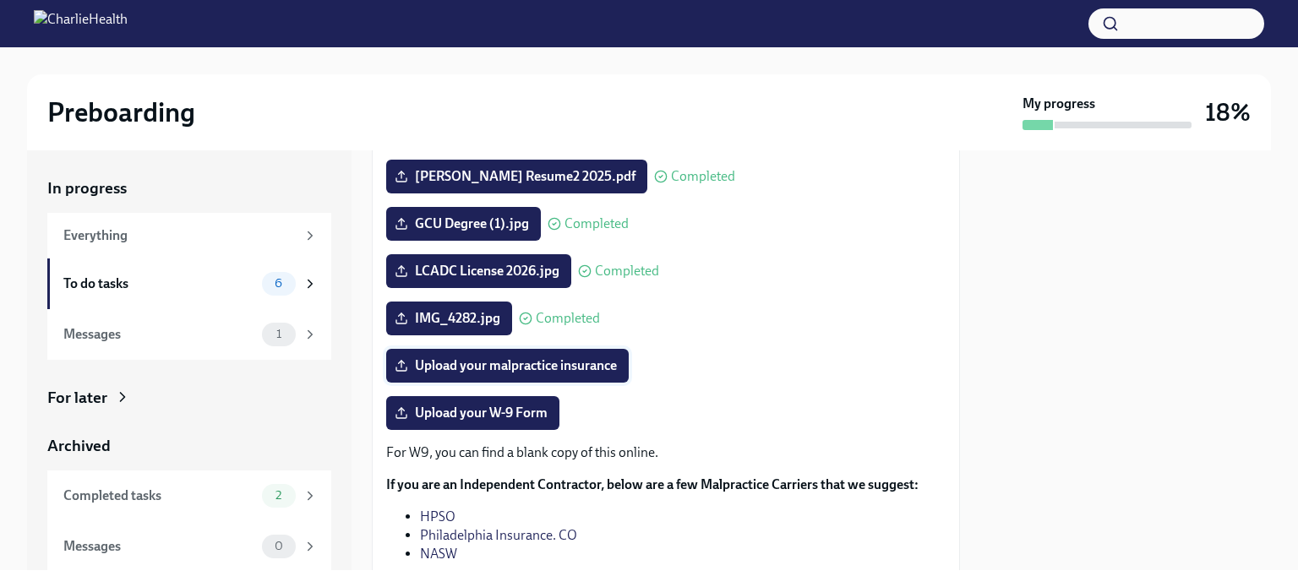
scroll to position [338, 0]
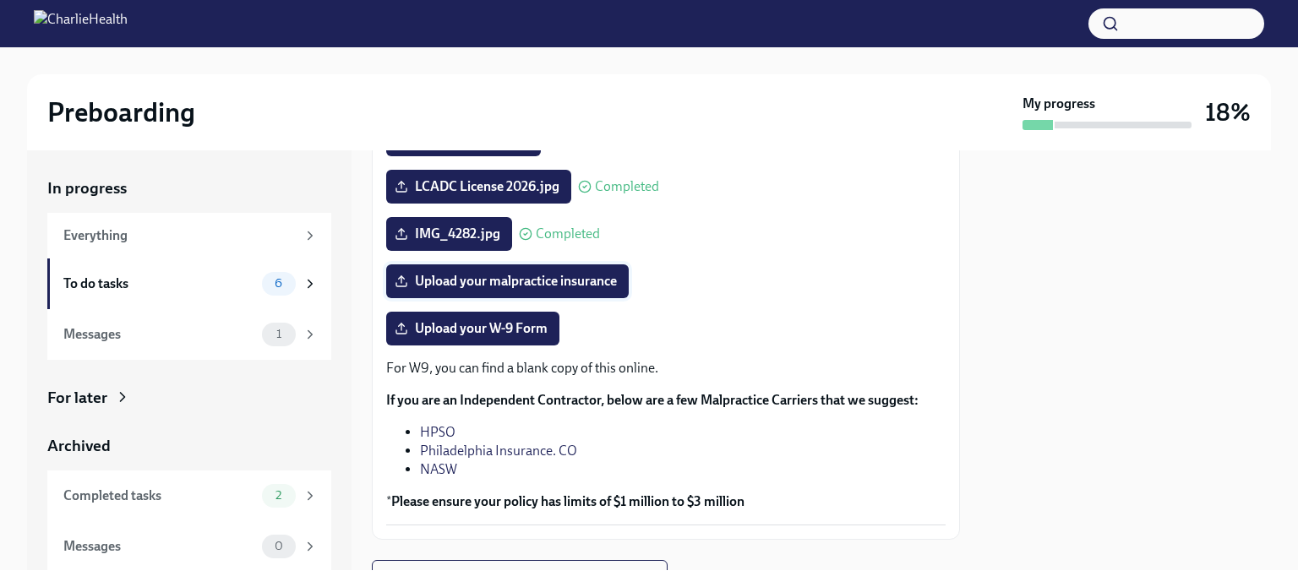
click at [588, 283] on span "Upload your malpractice insurance" at bounding box center [507, 281] width 219 height 17
click at [0, 0] on input "Upload your malpractice insurance" at bounding box center [0, 0] width 0 height 0
